Goal: Task Accomplishment & Management: Use online tool/utility

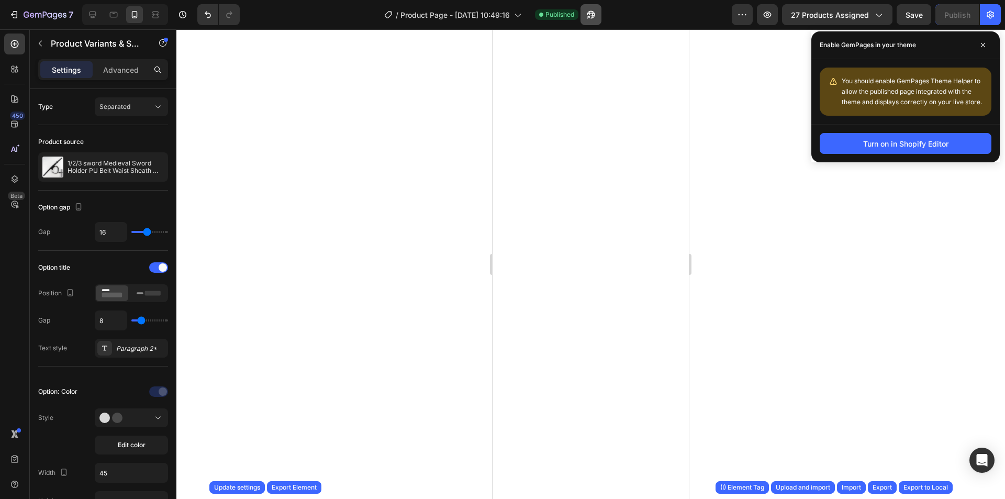
click at [588, 15] on icon "button" at bounding box center [591, 14] width 10 height 10
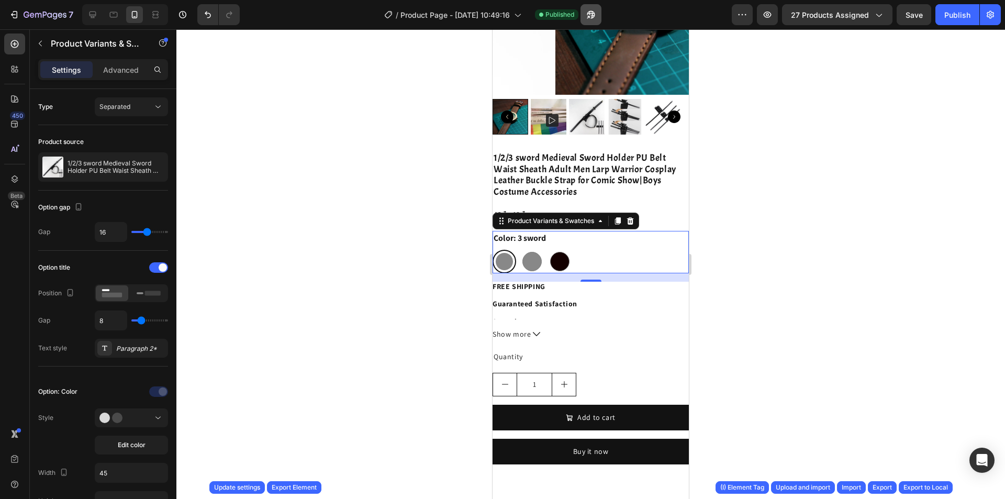
scroll to position [169, 0]
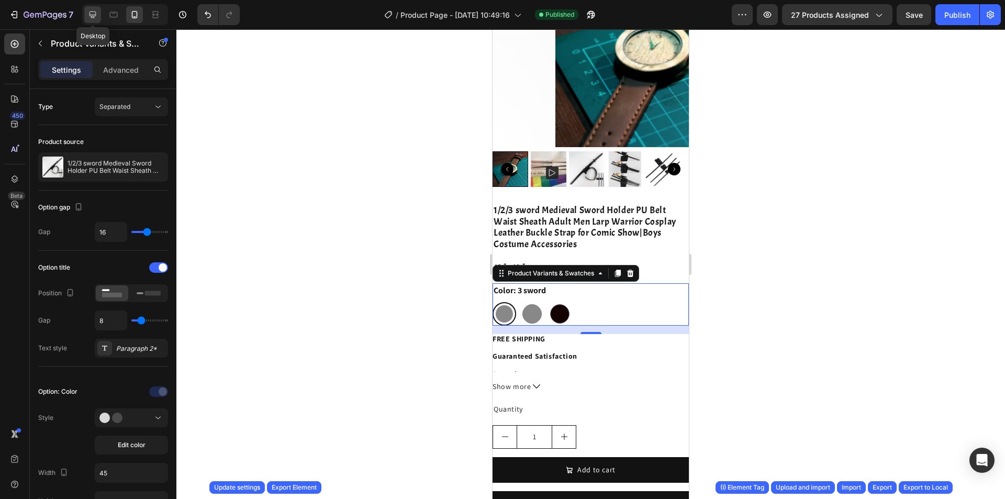
click at [92, 15] on icon at bounding box center [93, 15] width 7 height 7
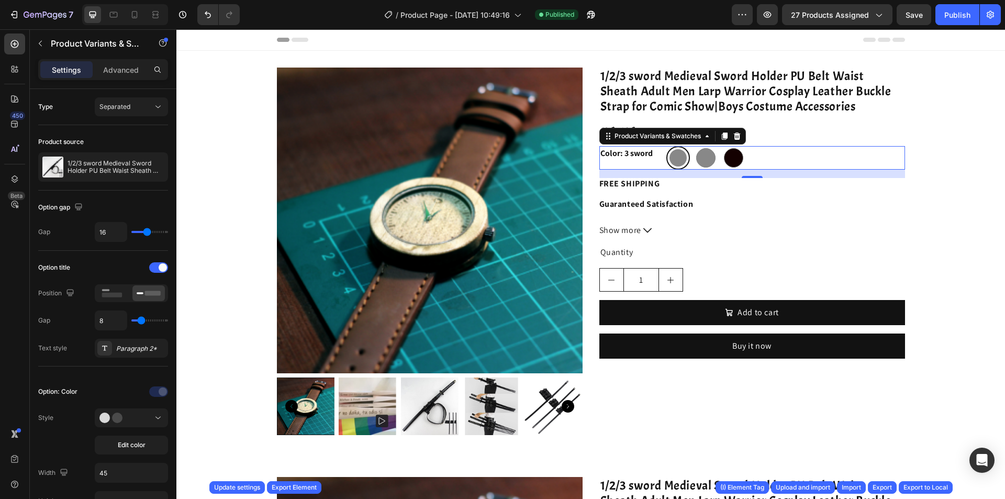
click at [571, 51] on div "Product Images 1/2/3 sword Medieval Sword Holder PU Belt Waist Sheath Adult Men…" at bounding box center [590, 255] width 829 height 409
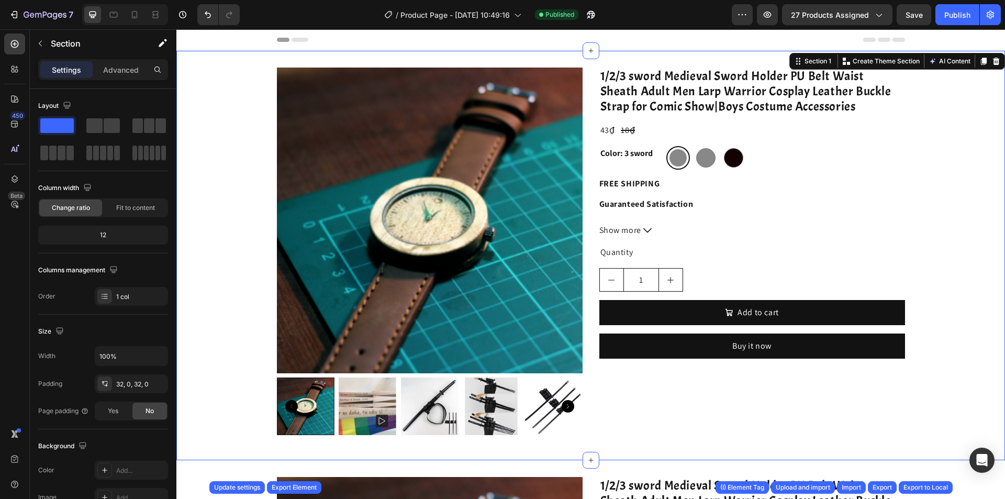
drag, startPoint x: 987, startPoint y: 60, endPoint x: 657, endPoint y: 58, distance: 329.8
click at [789, 60] on div "Section 1 You can create reusable sections Create Theme Section AI Content Writ…" at bounding box center [897, 61] width 216 height 17
click at [121, 48] on p "Section" at bounding box center [94, 43] width 86 height 13
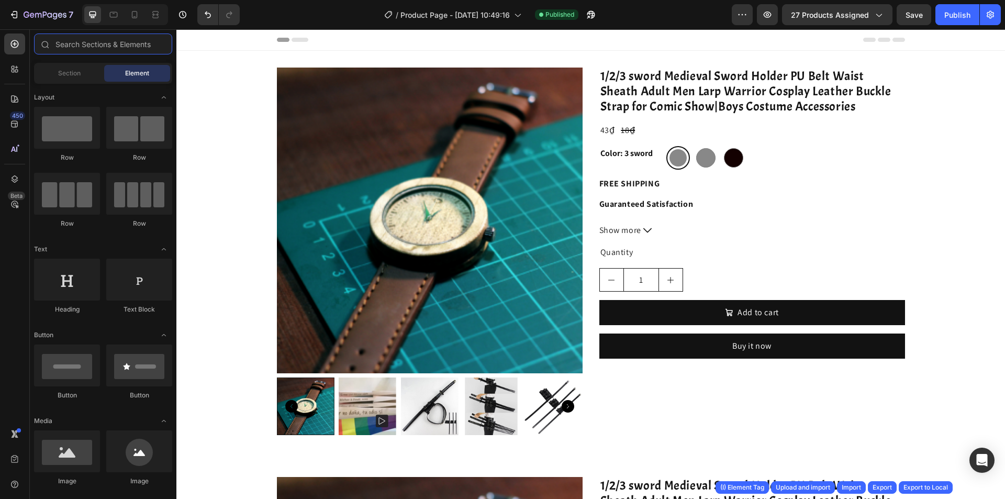
click at [121, 48] on input "text" at bounding box center [103, 43] width 138 height 21
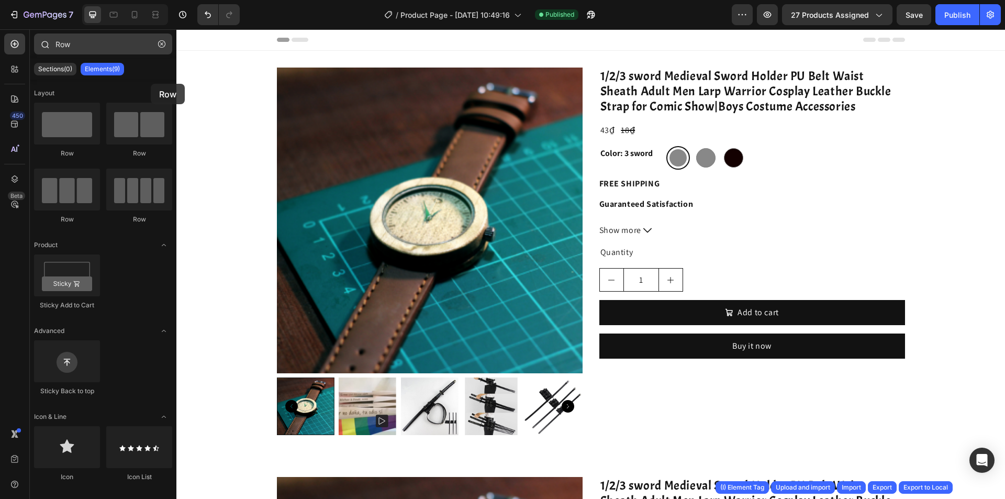
drag, startPoint x: 77, startPoint y: 119, endPoint x: 98, endPoint y: 48, distance: 74.3
click at [98, 48] on div "Row Sections(0) Elements(9) We couldn’t find any matches for “Row” Suggestions:…" at bounding box center [103, 262] width 147 height 459
click at [599, 130] on div "43₫" at bounding box center [607, 130] width 17 height 15
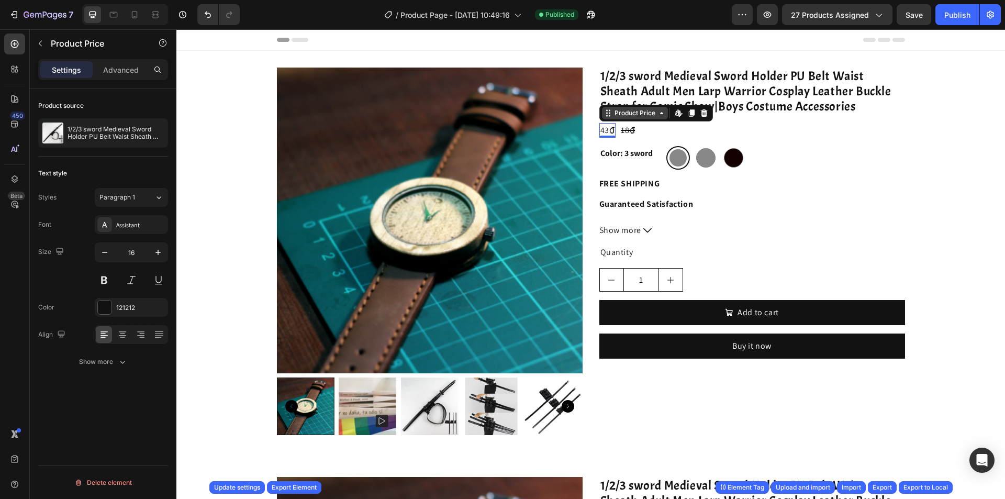
click at [612, 116] on div "Product Price" at bounding box center [634, 112] width 45 height 9
click at [620, 132] on div "18₫" at bounding box center [628, 130] width 16 height 15
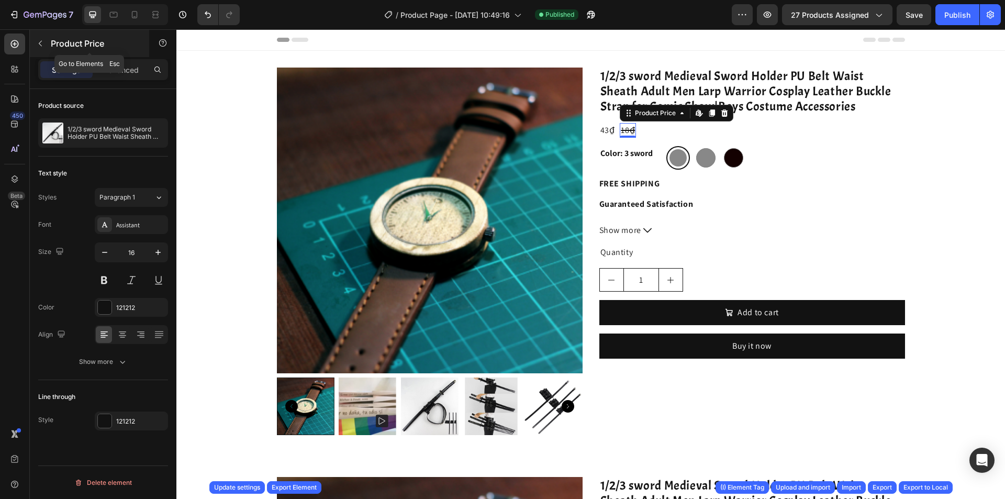
click at [81, 44] on p "Product Price" at bounding box center [95, 43] width 89 height 13
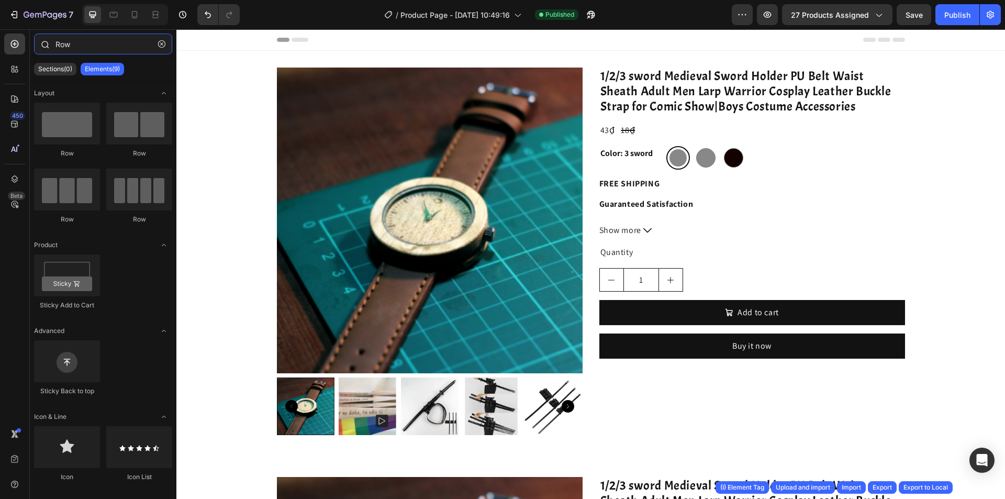
click at [82, 44] on input "Row" at bounding box center [103, 43] width 138 height 21
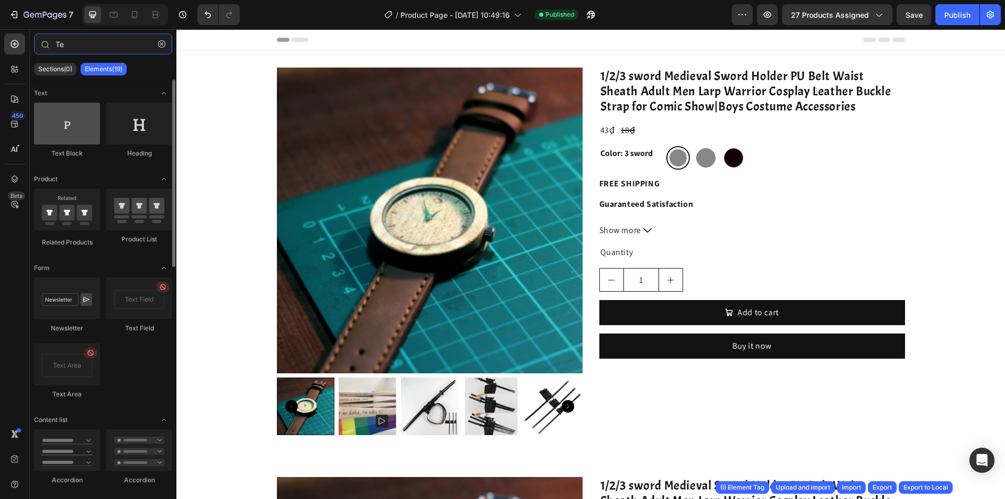
type input "Te"
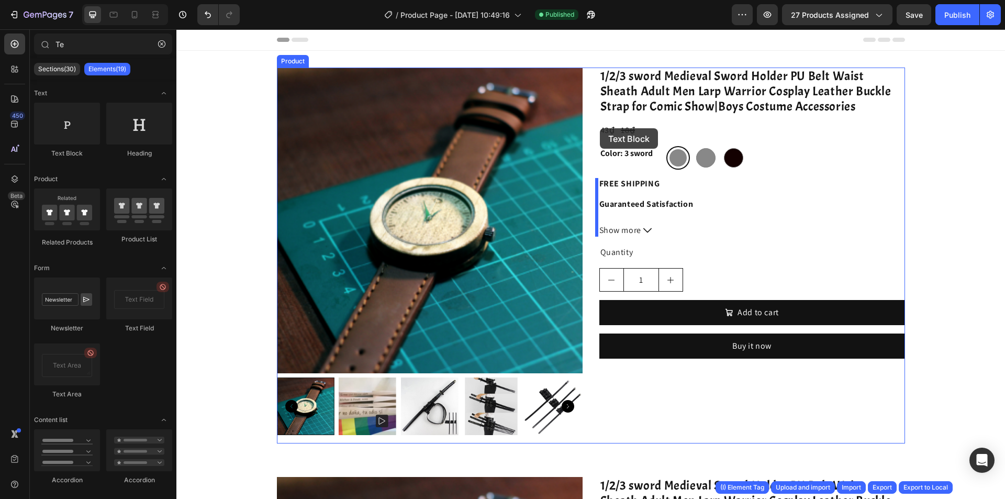
drag, startPoint x: 263, startPoint y: 147, endPoint x: 600, endPoint y: 128, distance: 337.0
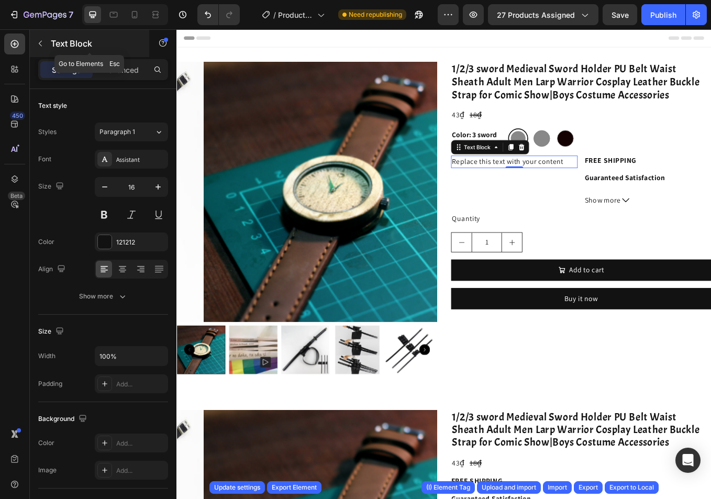
click at [103, 44] on p "Text Block" at bounding box center [95, 43] width 89 height 13
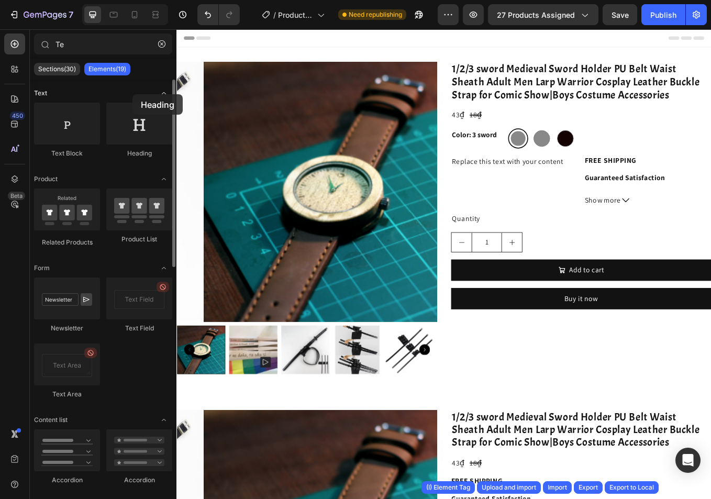
drag, startPoint x: 309, startPoint y: 149, endPoint x: 132, endPoint y: 94, distance: 185.6
click at [132, 174] on div "Text" at bounding box center [103, 179] width 138 height 10
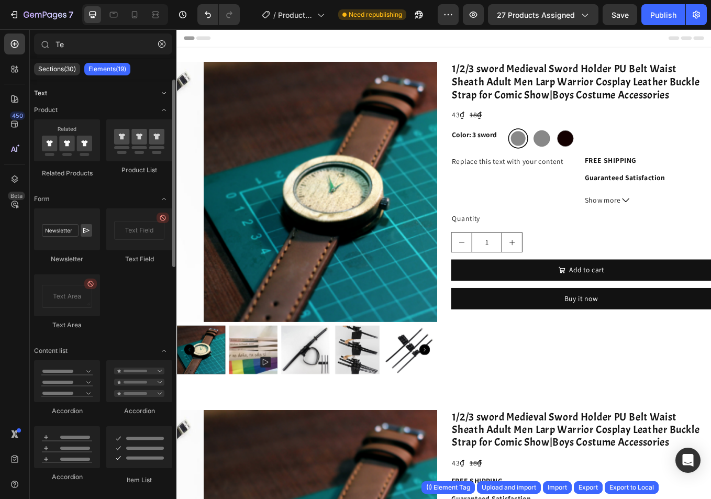
click at [79, 95] on div "Text" at bounding box center [103, 93] width 138 height 10
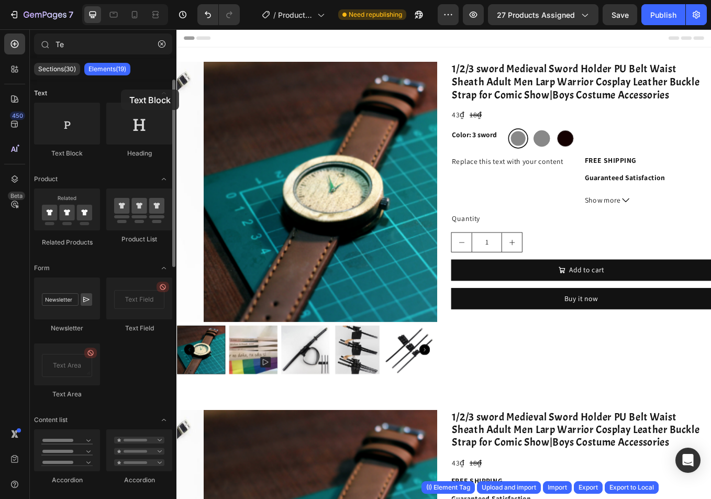
drag, startPoint x: 77, startPoint y: 129, endPoint x: 121, endPoint y: 90, distance: 58.9
click at [506, 129] on div "43₫" at bounding box center [507, 130] width 17 height 15
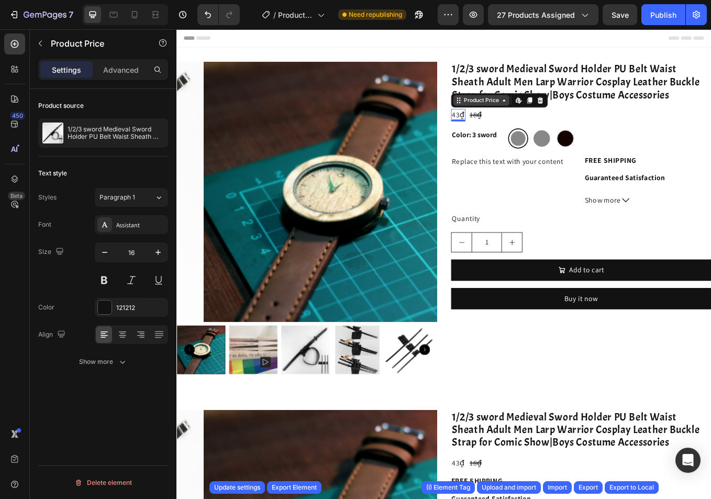
click at [505, 116] on icon at bounding box center [508, 113] width 8 height 8
